Goal: Task Accomplishment & Management: Complete application form

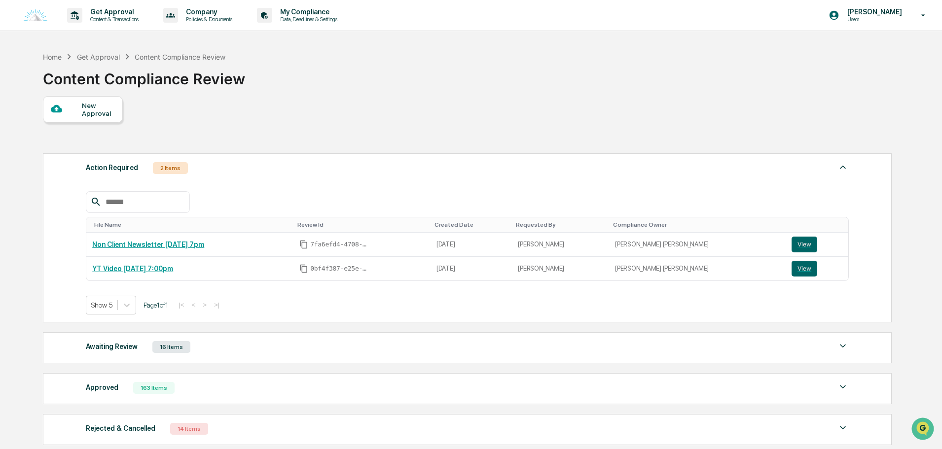
click at [82, 115] on div "New Approval" at bounding box center [98, 110] width 33 height 16
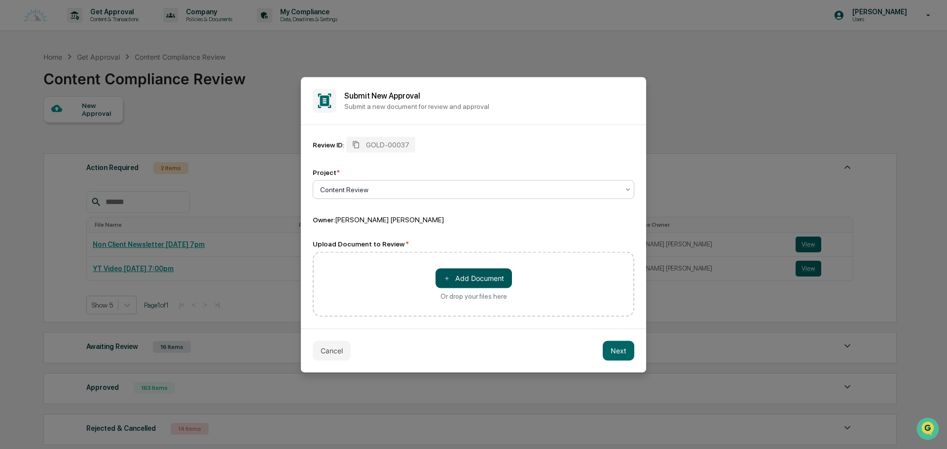
click at [461, 282] on button "＋ Add Document" at bounding box center [474, 278] width 76 height 20
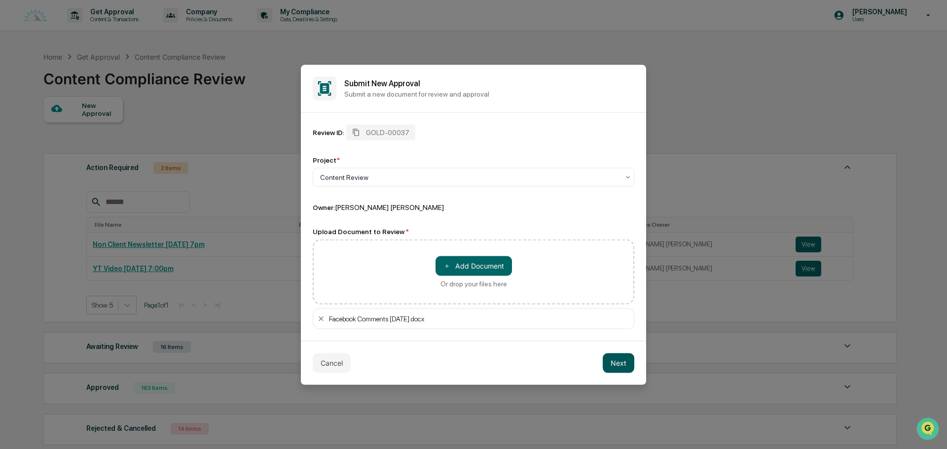
click at [623, 370] on button "Next" at bounding box center [619, 363] width 32 height 20
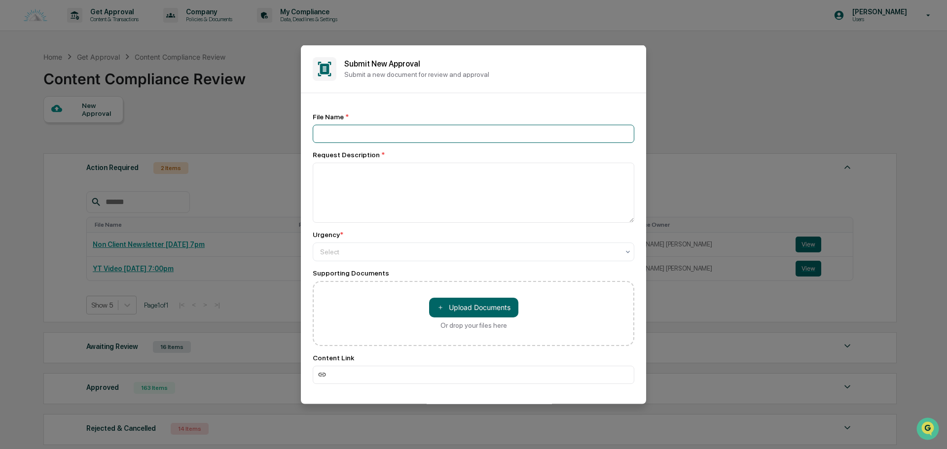
click at [353, 130] on input at bounding box center [474, 133] width 322 height 18
type input "**********"
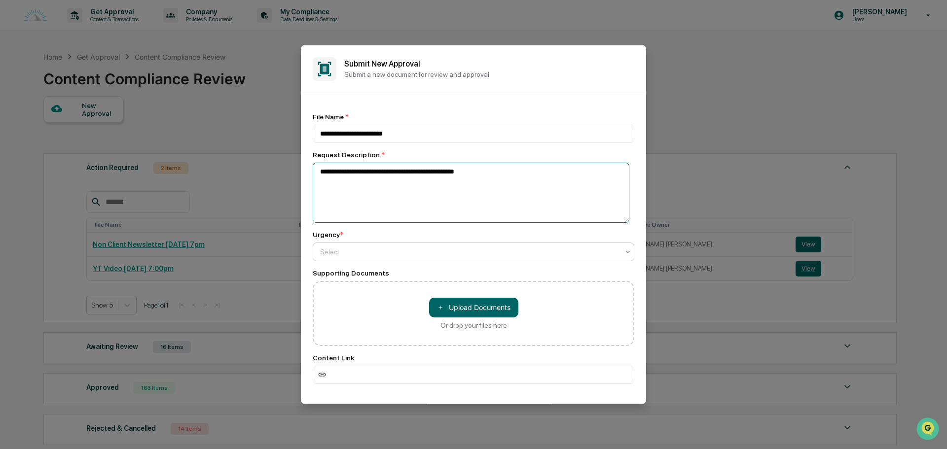
type textarea "**********"
click at [370, 246] on div "Select" at bounding box center [469, 252] width 309 height 14
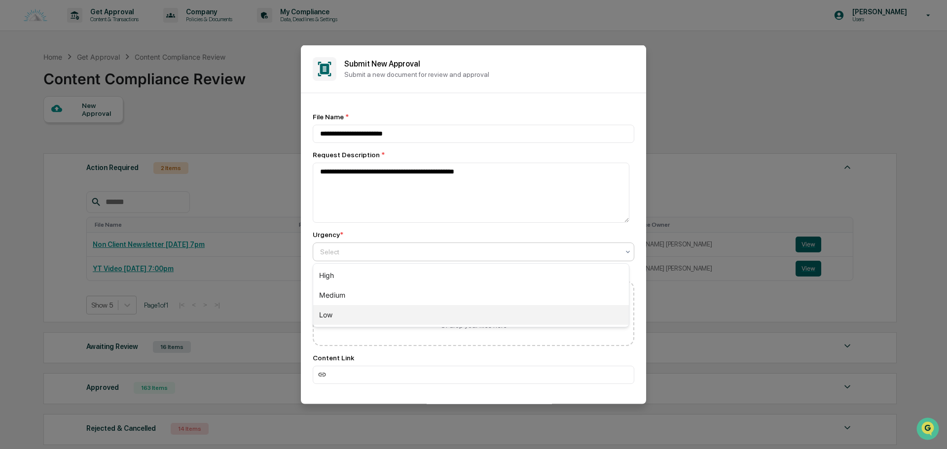
click at [332, 308] on div "Low" at bounding box center [471, 315] width 316 height 20
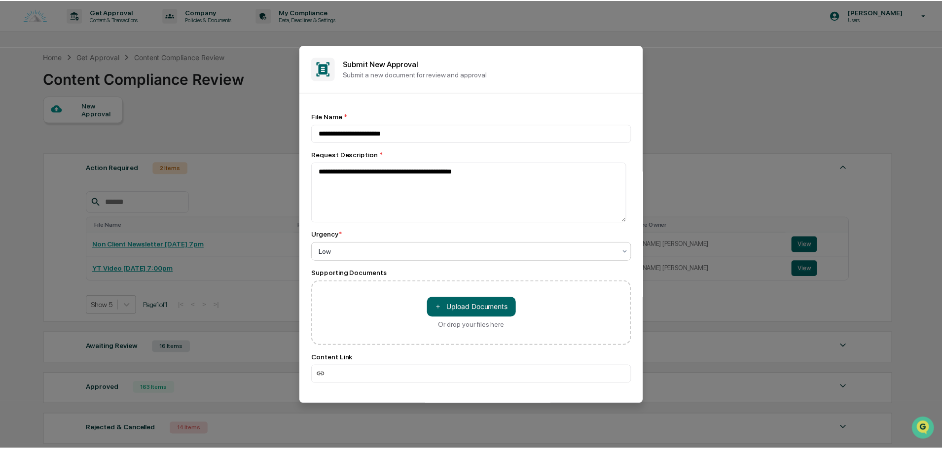
scroll to position [44, 0]
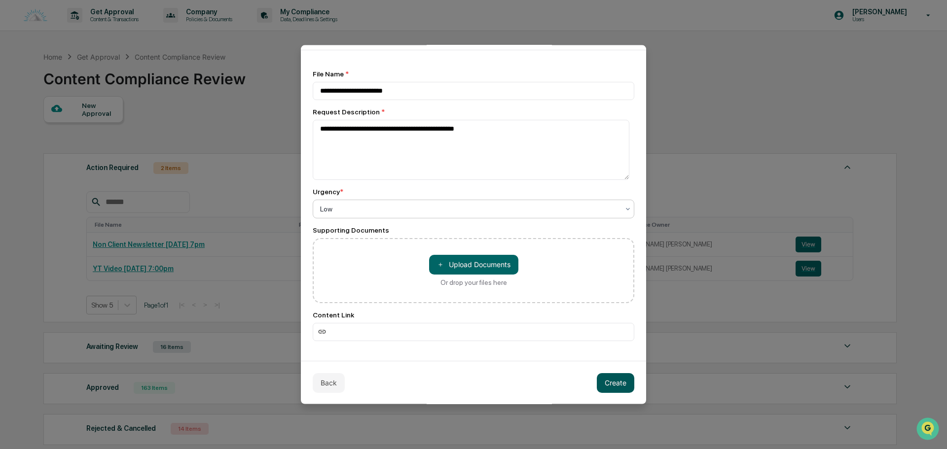
click at [613, 383] on button "Create" at bounding box center [615, 383] width 37 height 20
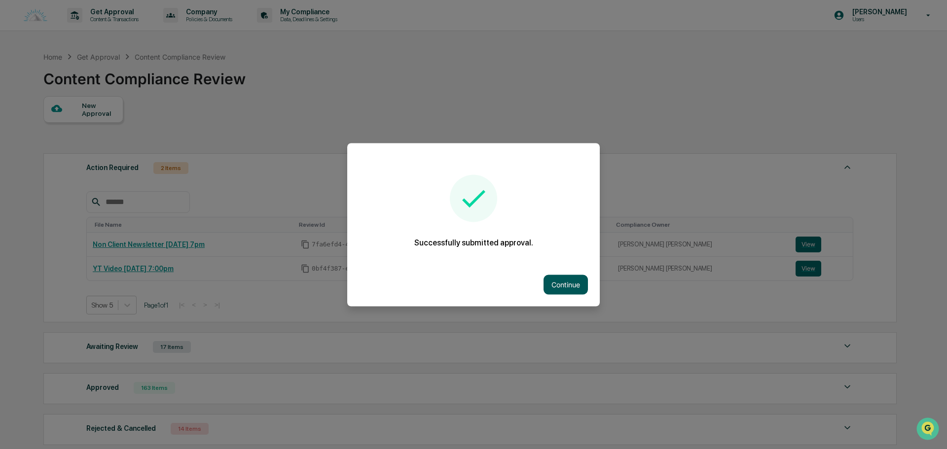
click at [556, 285] on button "Continue" at bounding box center [566, 285] width 44 height 20
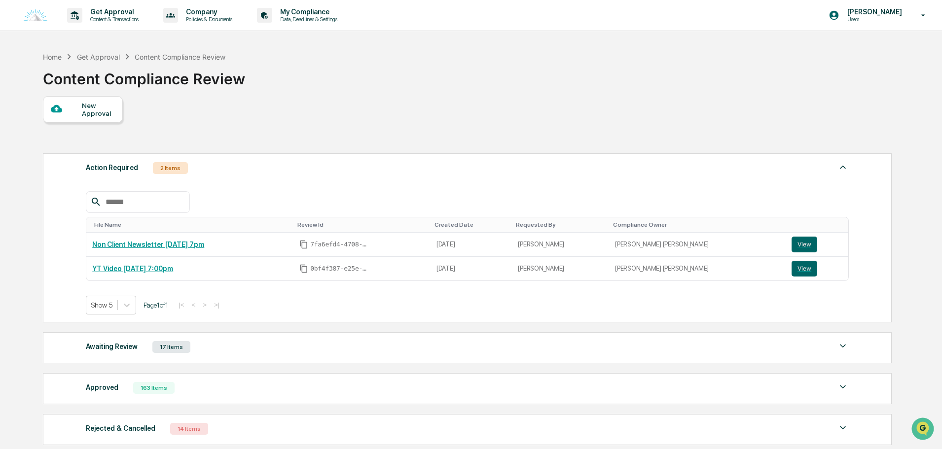
drag, startPoint x: 257, startPoint y: 165, endPoint x: 256, endPoint y: 171, distance: 5.6
click at [257, 167] on div "Action Required 2 Items" at bounding box center [467, 168] width 763 height 14
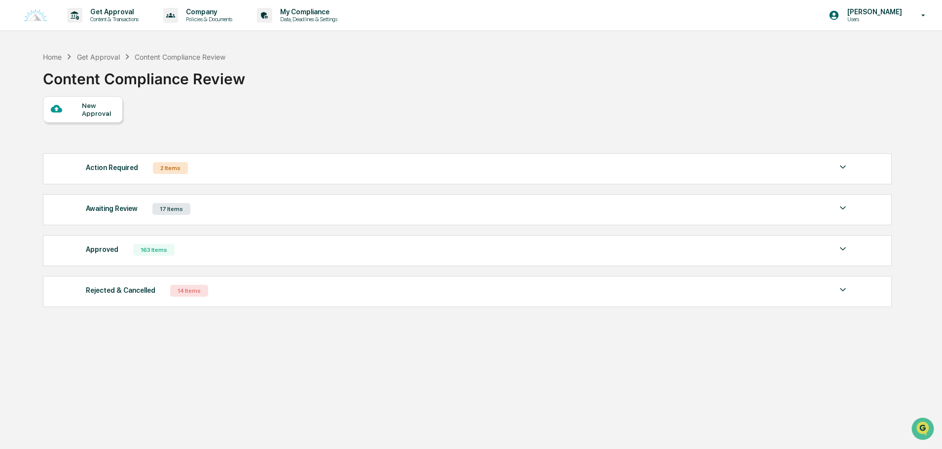
click at [220, 208] on div "Awaiting Review 17 Items" at bounding box center [467, 209] width 763 height 14
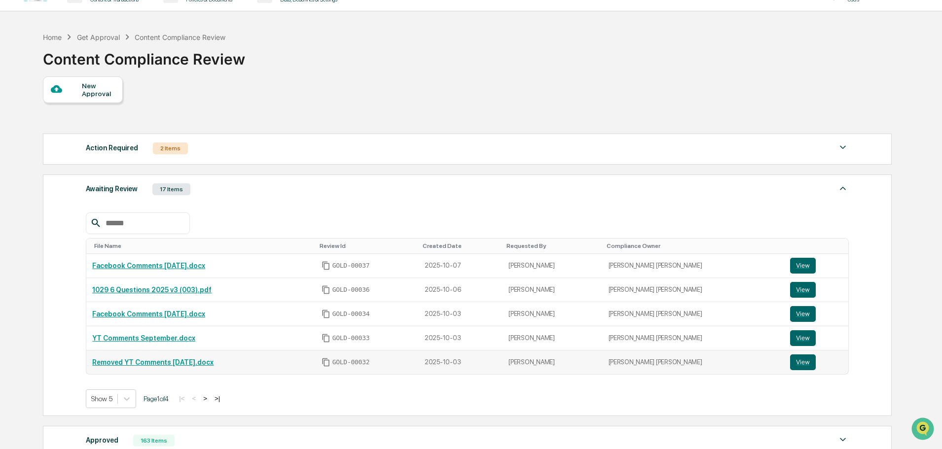
scroll to position [49, 0]
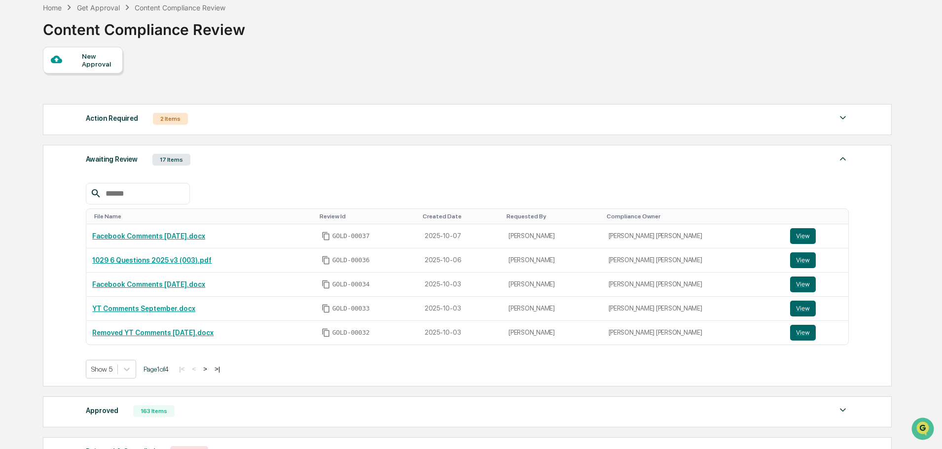
click at [210, 369] on button ">" at bounding box center [205, 369] width 10 height 8
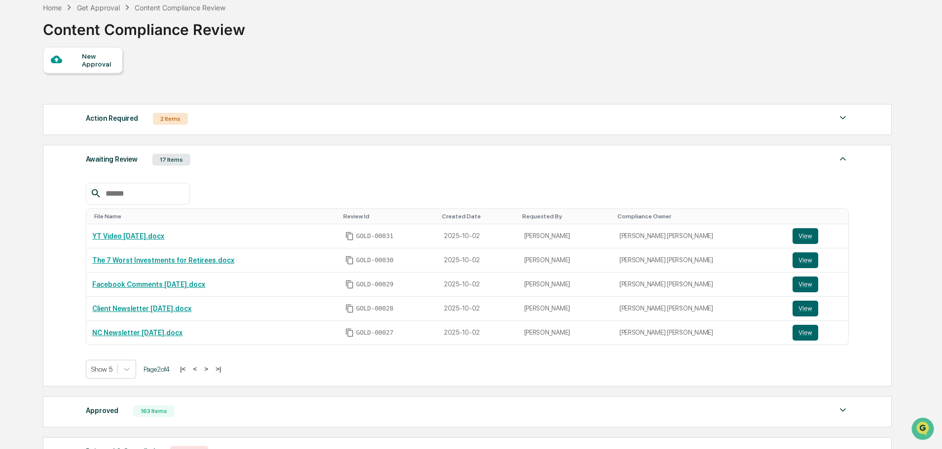
click at [211, 369] on button ">" at bounding box center [206, 369] width 10 height 8
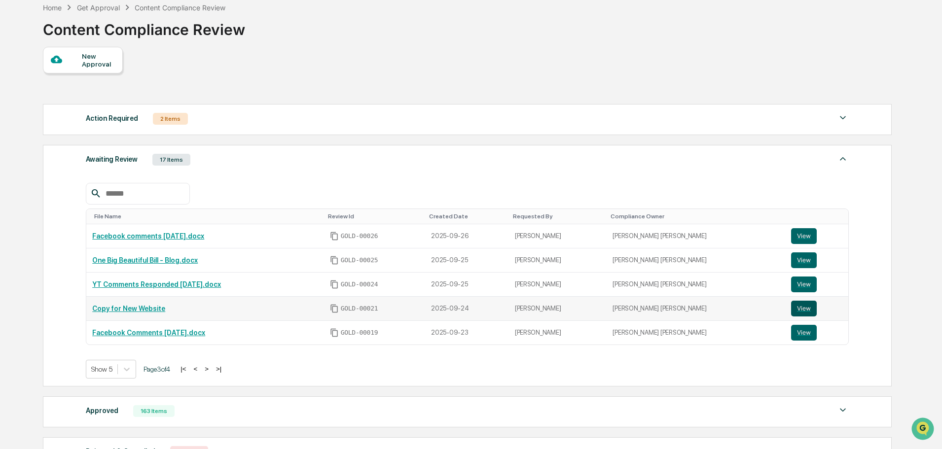
click at [793, 309] on button "View" at bounding box center [804, 309] width 26 height 16
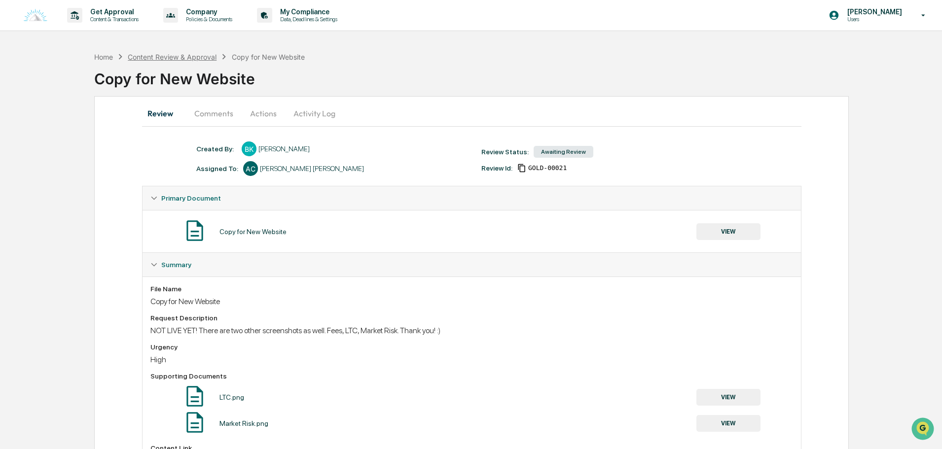
click at [195, 55] on div "Content Review & Approval" at bounding box center [172, 57] width 89 height 8
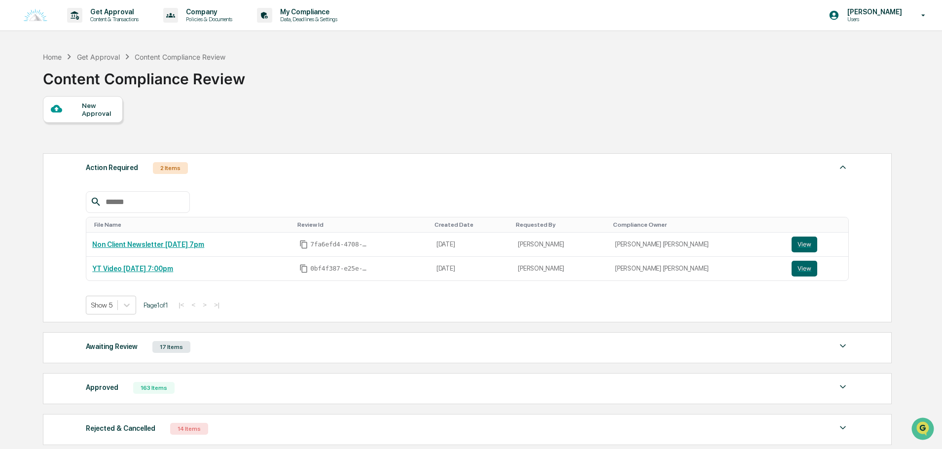
click at [256, 352] on div "Awaiting Review 17 Items" at bounding box center [467, 347] width 763 height 14
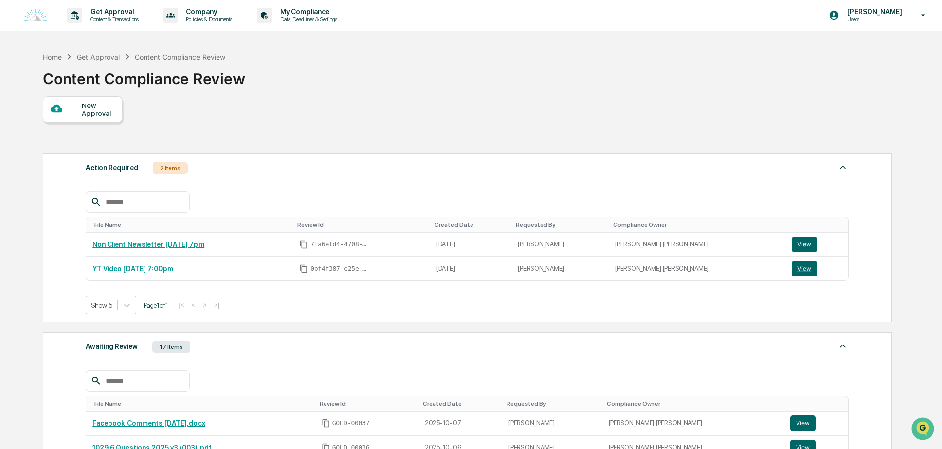
scroll to position [296, 0]
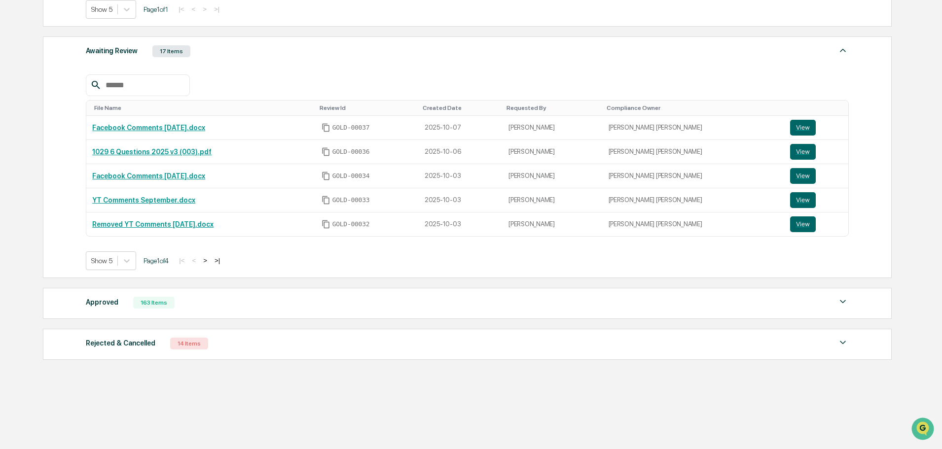
click at [207, 259] on button ">" at bounding box center [205, 261] width 10 height 8
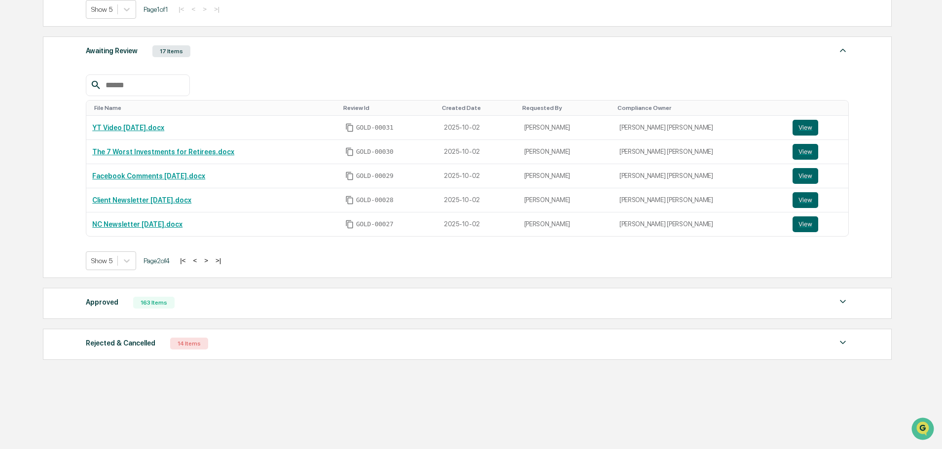
click at [207, 259] on button ">" at bounding box center [206, 261] width 10 height 8
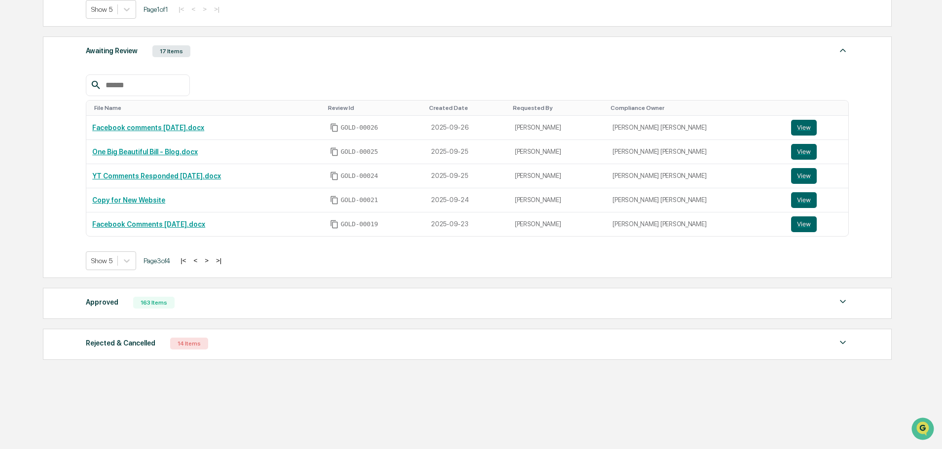
click at [207, 259] on button ">" at bounding box center [207, 261] width 10 height 8
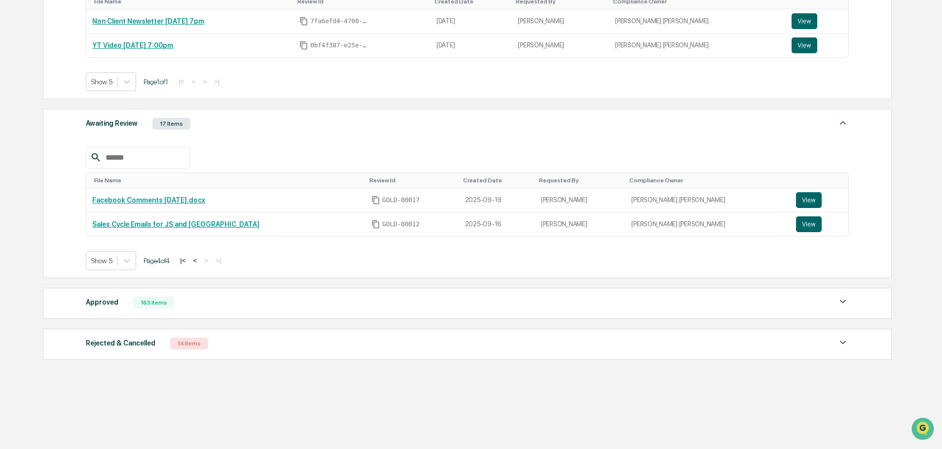
scroll to position [224, 0]
click at [188, 261] on button "|<" at bounding box center [182, 261] width 11 height 8
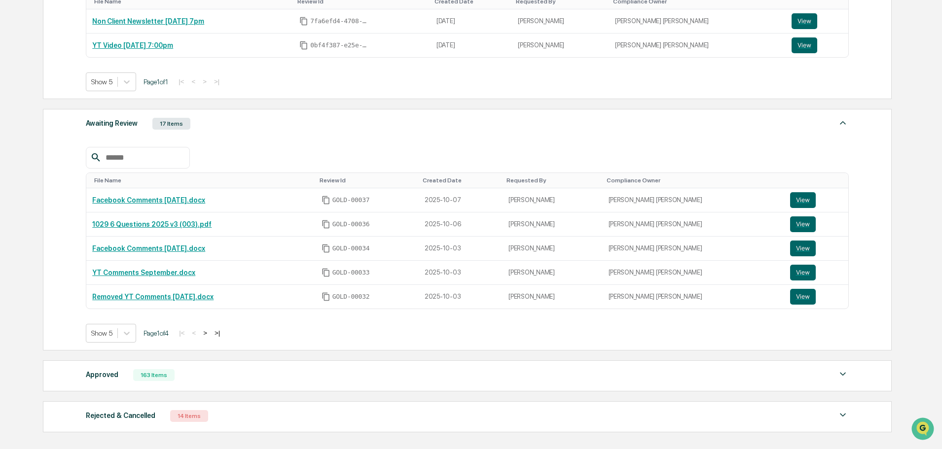
click at [498, 106] on div "Action Required 2 Items File Name Review Id Created Date Requested By Complianc…" at bounding box center [467, 181] width 848 height 513
